Goal: Task Accomplishment & Management: Manage account settings

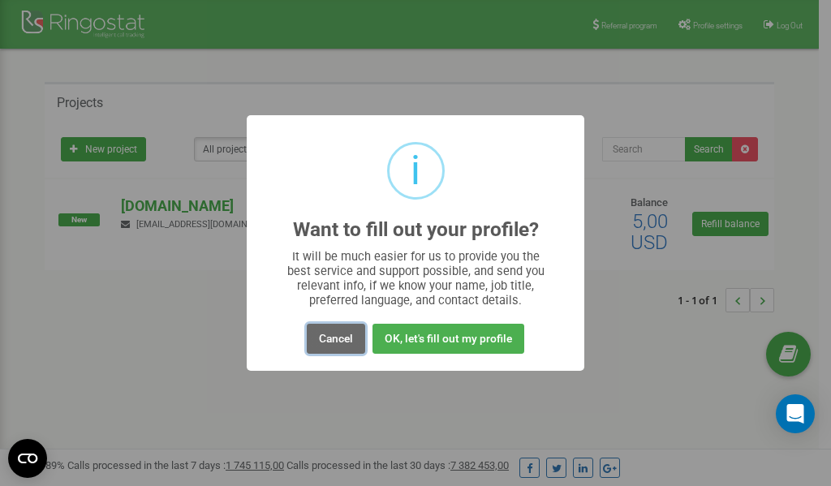
click at [326, 335] on button "Cancel" at bounding box center [336, 339] width 58 height 30
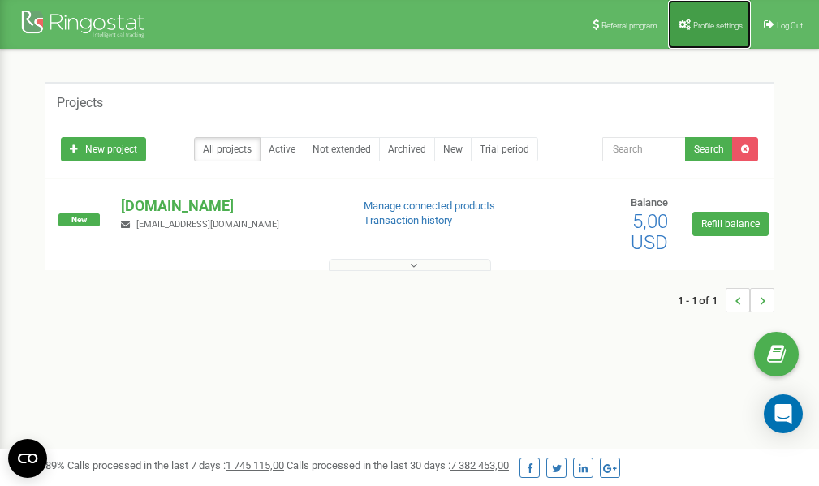
click at [719, 30] on link "Profile settings" at bounding box center [709, 24] width 83 height 49
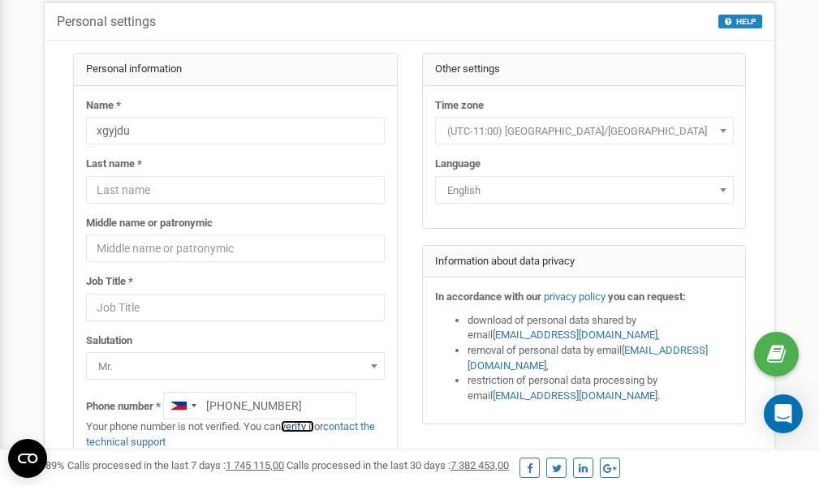
click at [309, 426] on link "verify it" at bounding box center [297, 427] width 33 height 12
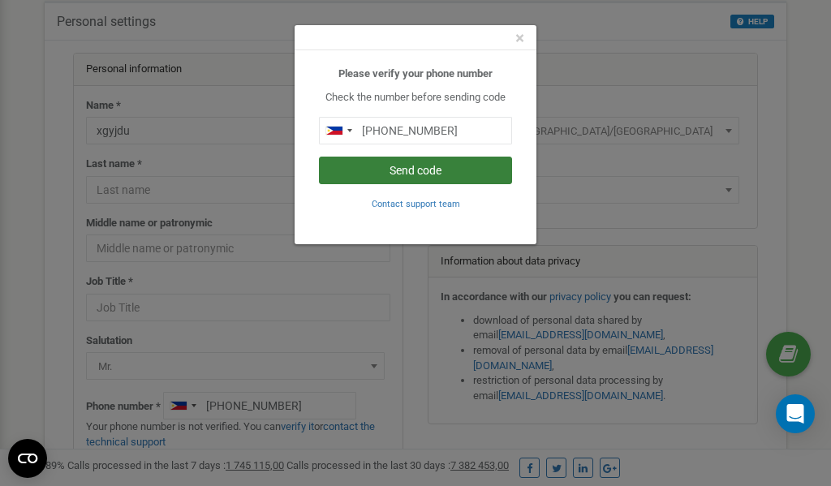
click at [409, 169] on button "Send code" at bounding box center [415, 171] width 193 height 28
